Goal: Find specific page/section: Find specific page/section

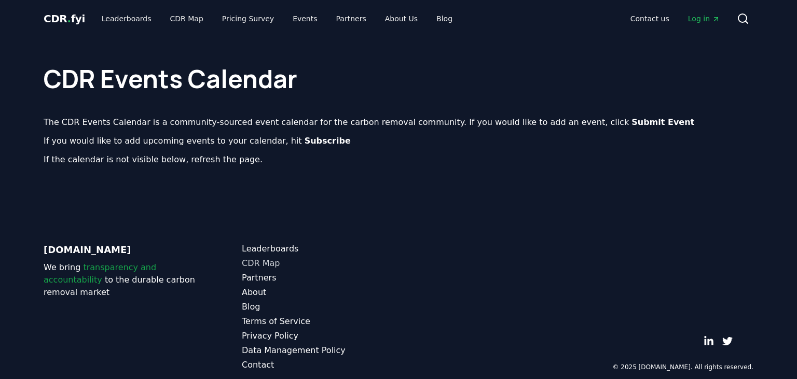
click at [378, 257] on link "CDR Map" at bounding box center [320, 263] width 157 height 12
click at [284, 21] on link "Events" at bounding box center [304, 18] width 41 height 19
click at [632, 117] on b "Submit Event" at bounding box center [663, 122] width 63 height 10
